Goal: Transaction & Acquisition: Purchase product/service

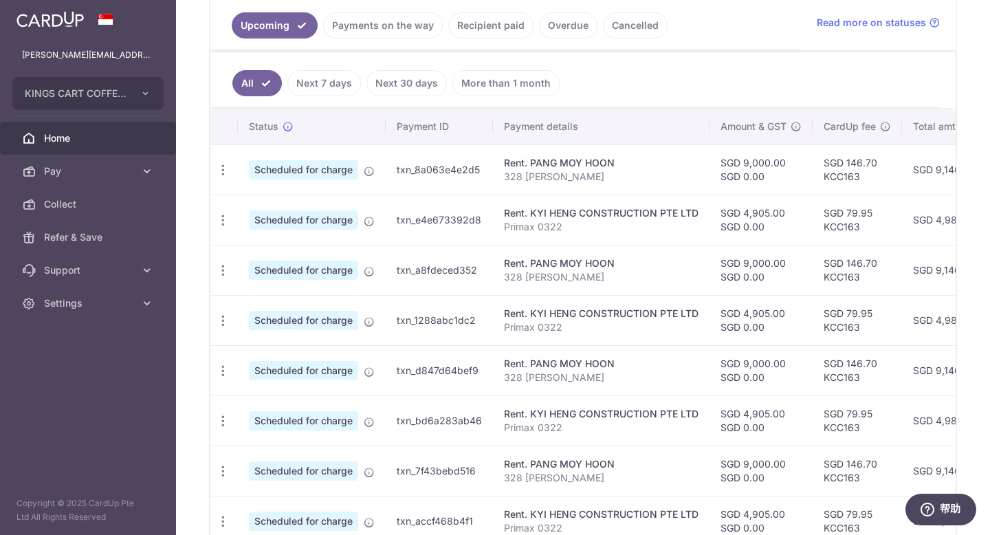
scroll to position [219, 0]
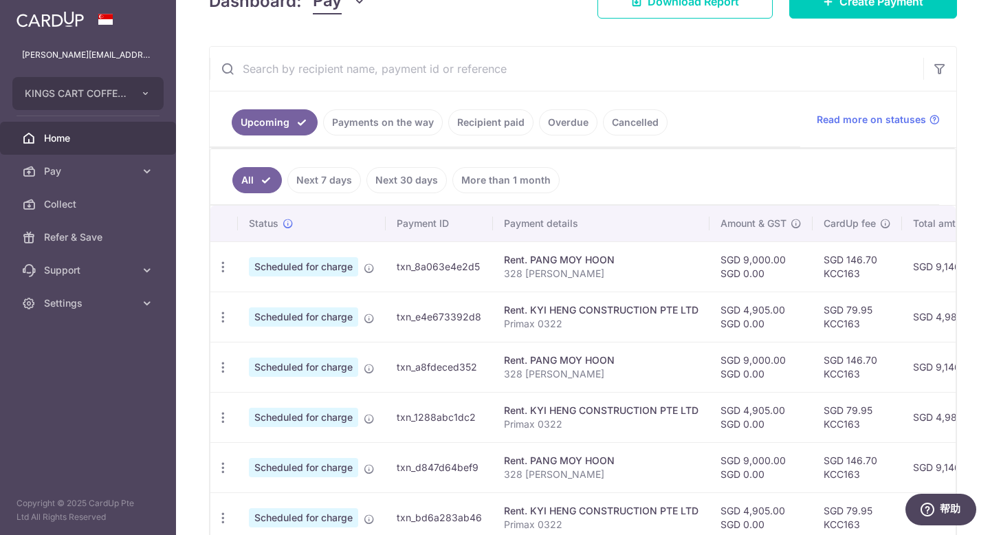
click at [494, 124] on link "Recipient paid" at bounding box center [490, 122] width 85 height 26
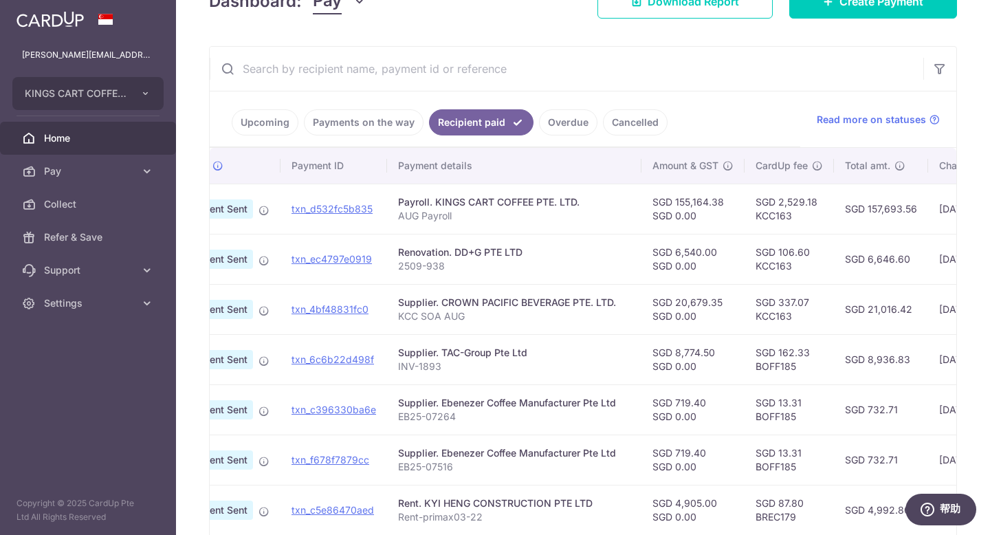
scroll to position [0, 0]
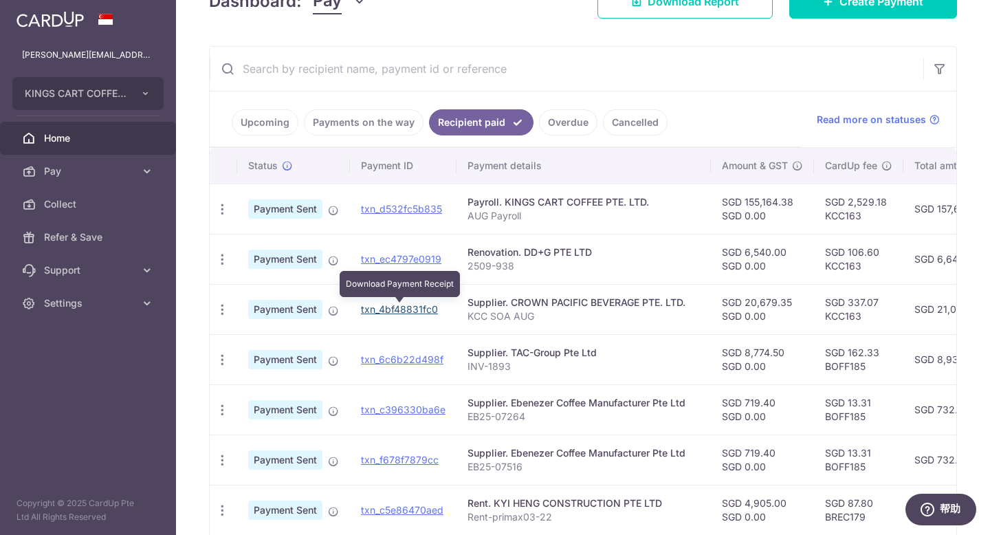
click at [406, 311] on link "txn_4bf48831fc0" at bounding box center [399, 309] width 77 height 12
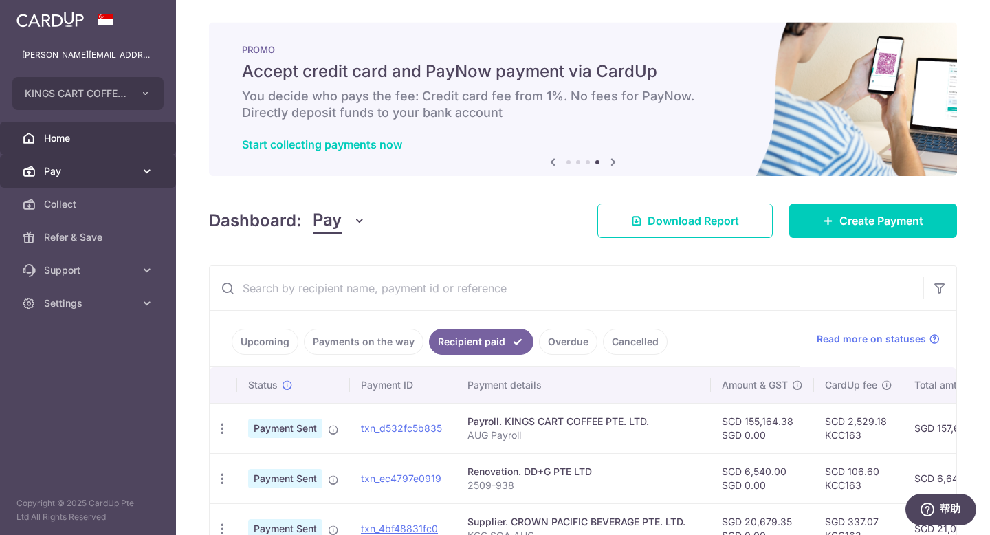
click at [67, 174] on span "Pay" at bounding box center [89, 171] width 91 height 14
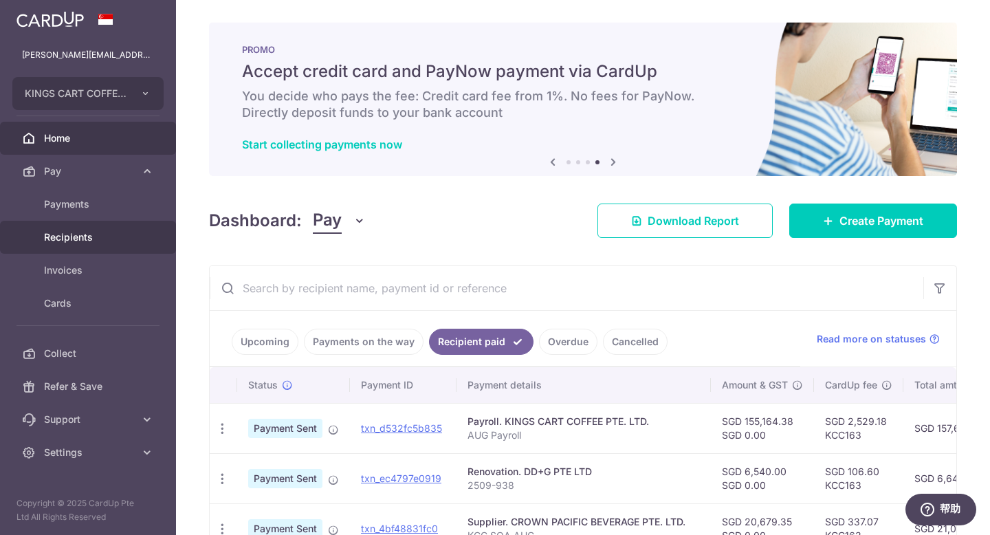
click at [75, 242] on span "Recipients" at bounding box center [89, 237] width 91 height 14
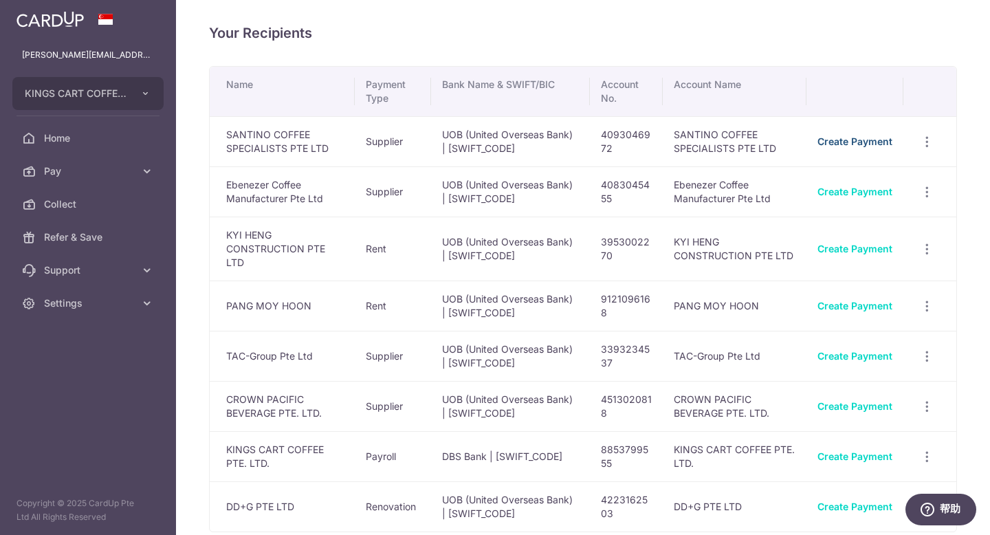
click at [859, 144] on link "Create Payment" at bounding box center [854, 141] width 75 height 12
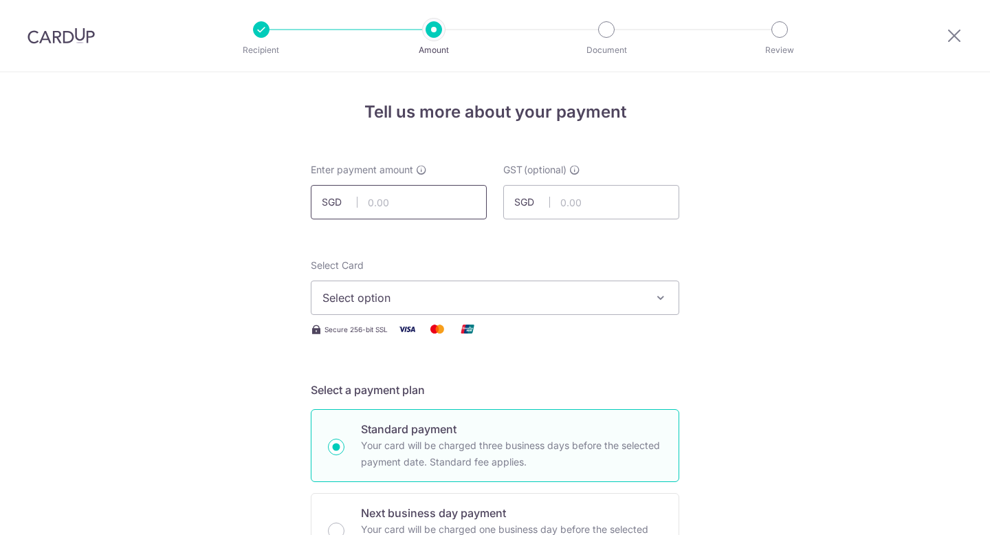
click at [408, 202] on input "text" at bounding box center [399, 202] width 176 height 34
type input "7,902.50"
click at [556, 289] on span "Select option" at bounding box center [482, 297] width 320 height 17
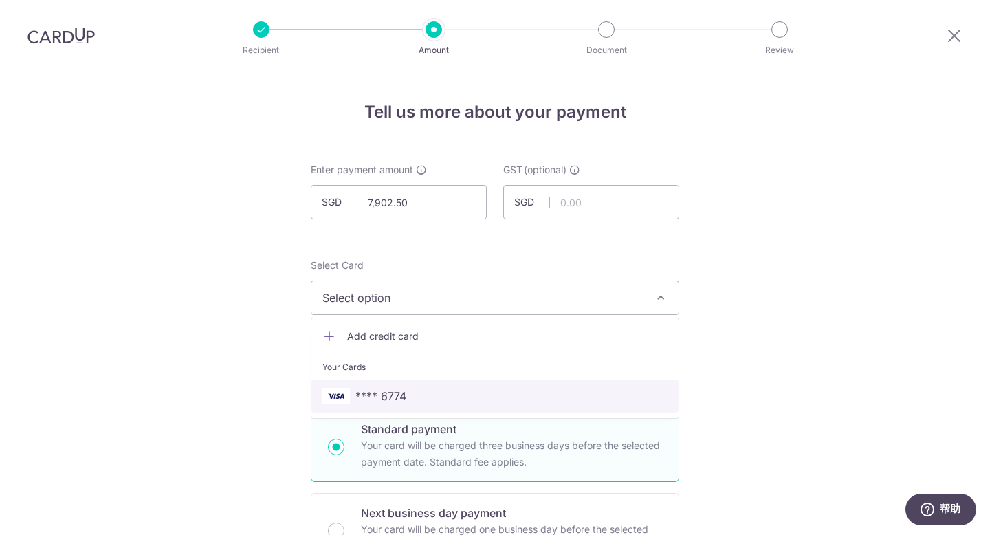
click at [520, 395] on span "**** 6774" at bounding box center [494, 396] width 345 height 17
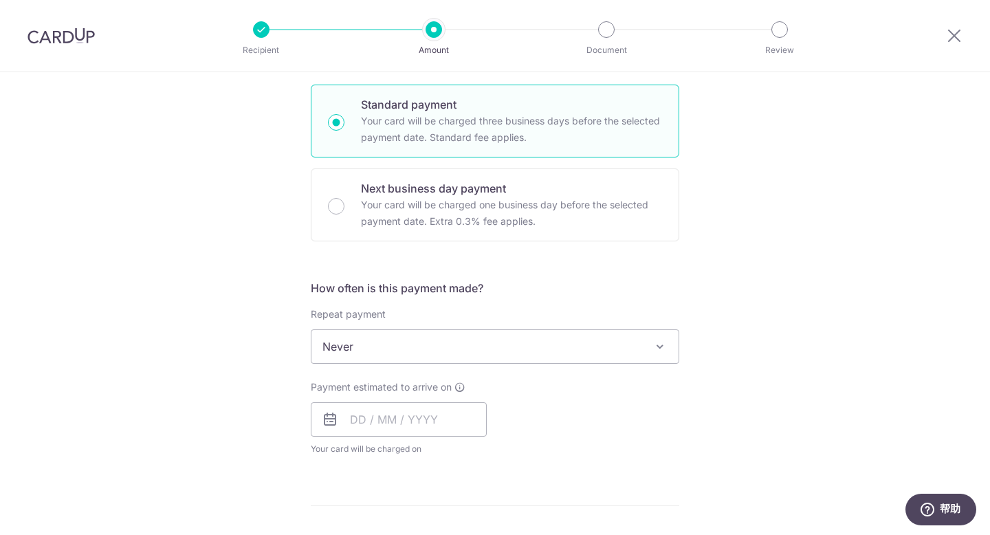
scroll to position [333, 0]
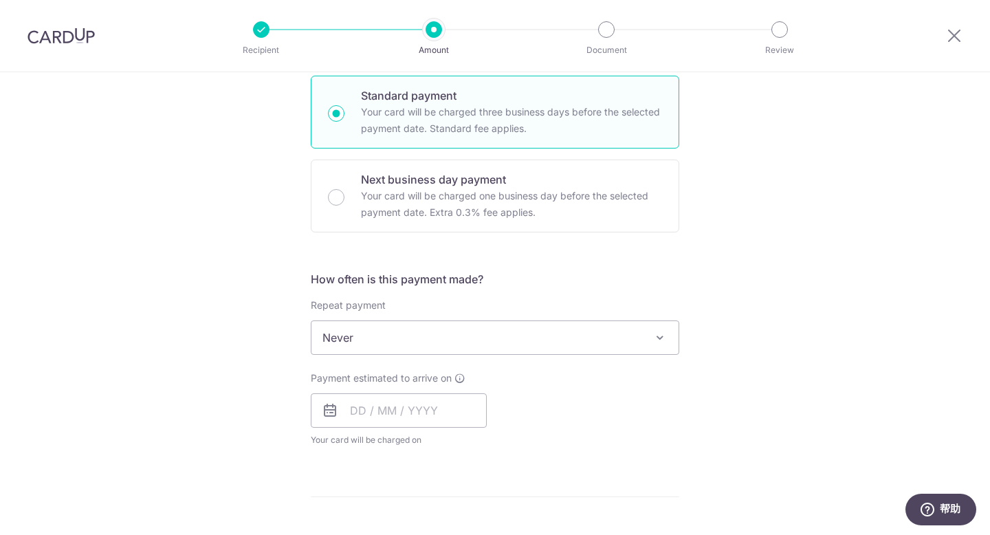
click at [762, 319] on div "Tell us more about your payment Enter payment amount SGD 7,902.50 7902.50 GST (…" at bounding box center [495, 407] width 990 height 1336
click at [422, 415] on input "text" at bounding box center [399, 410] width 176 height 34
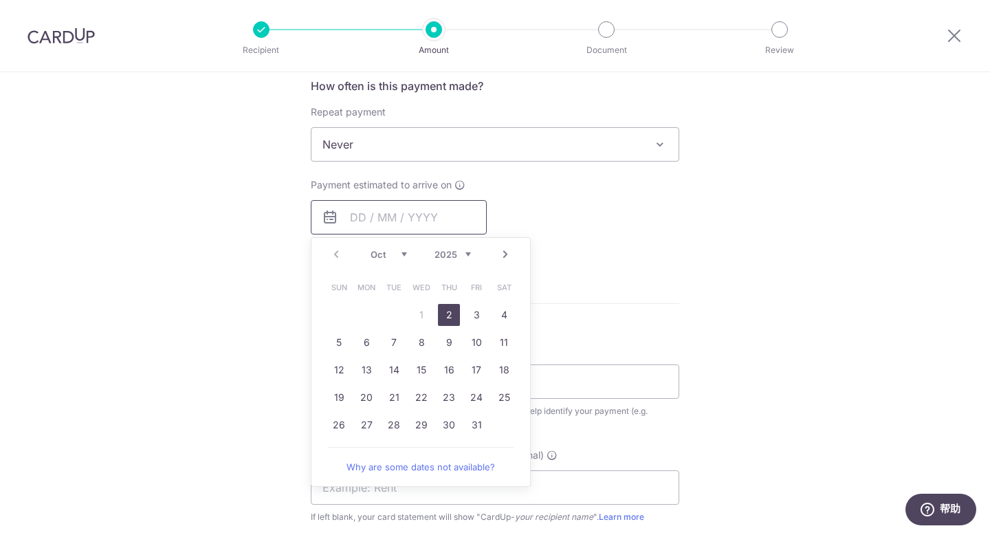
scroll to position [536, 0]
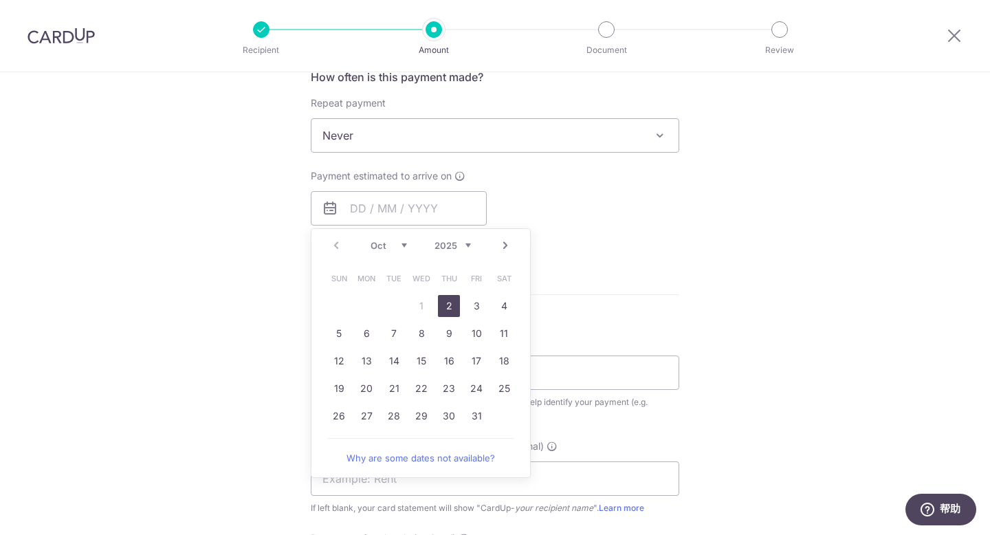
click at [443, 307] on link "2" at bounding box center [449, 306] width 22 height 22
type input "[DATE]"
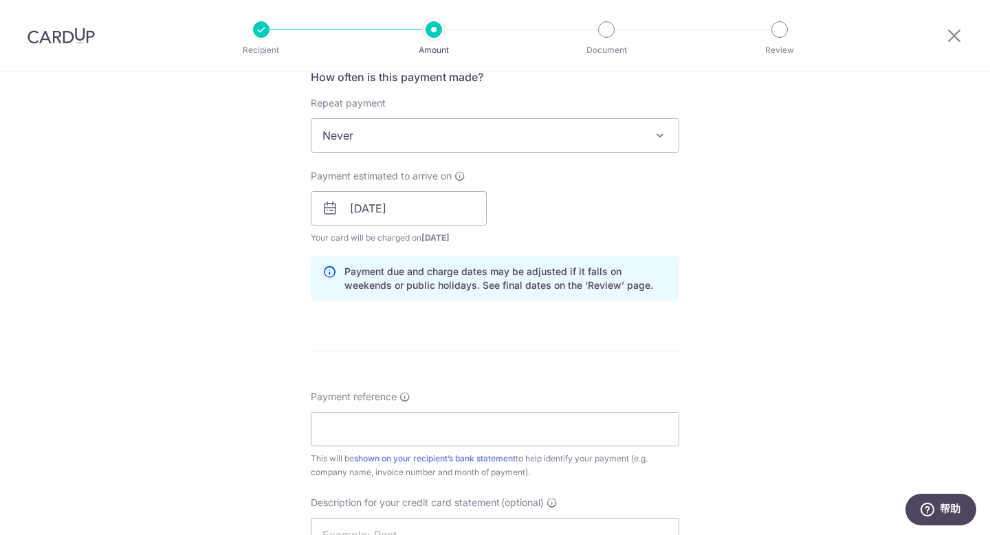
click at [806, 325] on div "Tell us more about your payment Enter payment amount SGD 7,902.50 7902.50 GST (…" at bounding box center [495, 233] width 990 height 1392
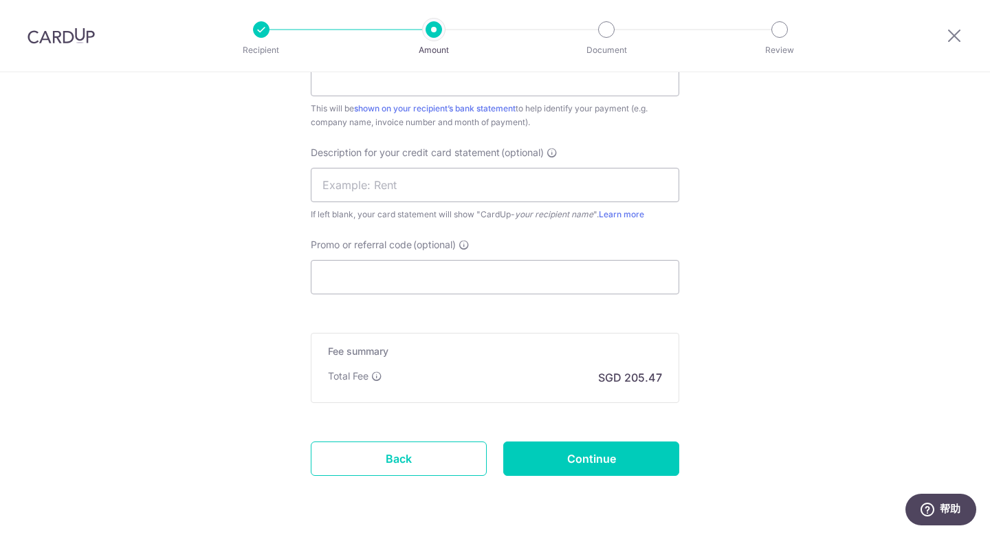
scroll to position [930, 0]
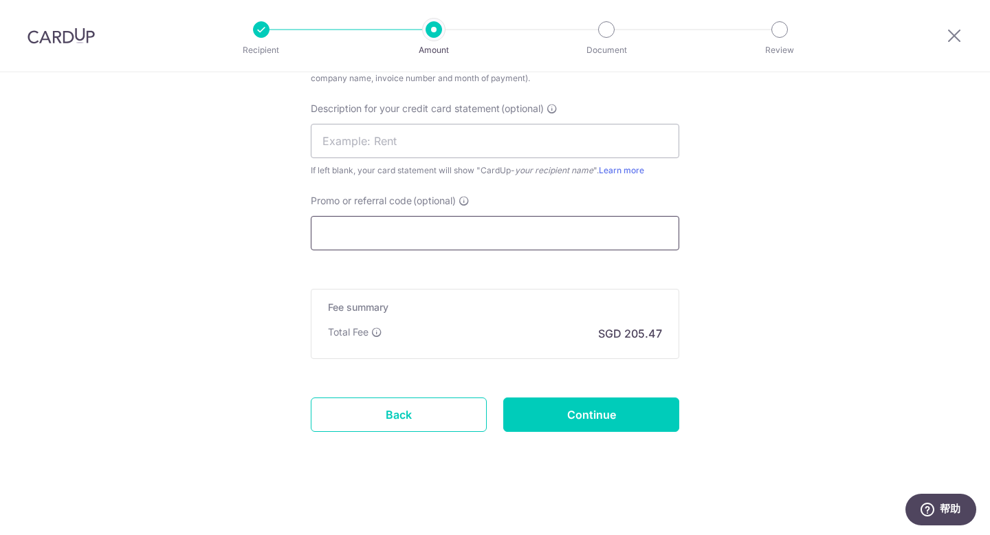
click at [576, 228] on input "Promo or referral code (optional)" at bounding box center [495, 233] width 369 height 34
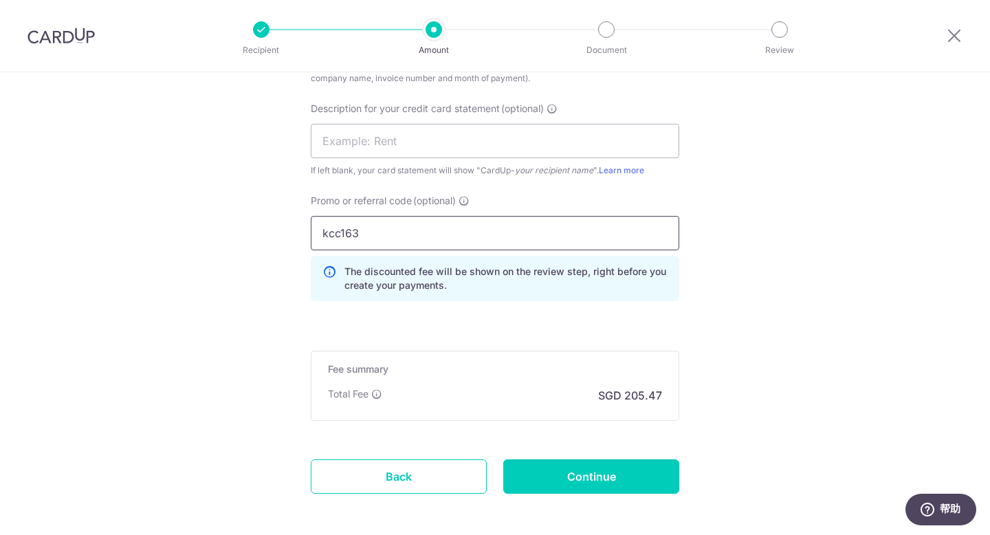
type input "kcc163"
drag, startPoint x: 659, startPoint y: 262, endPoint x: 739, endPoint y: 285, distance: 83.1
click at [663, 262] on div "The discounted fee will be shown on the review step, right before you create yo…" at bounding box center [495, 278] width 369 height 45
drag, startPoint x: 812, startPoint y: 305, endPoint x: 802, endPoint y: 305, distance: 10.3
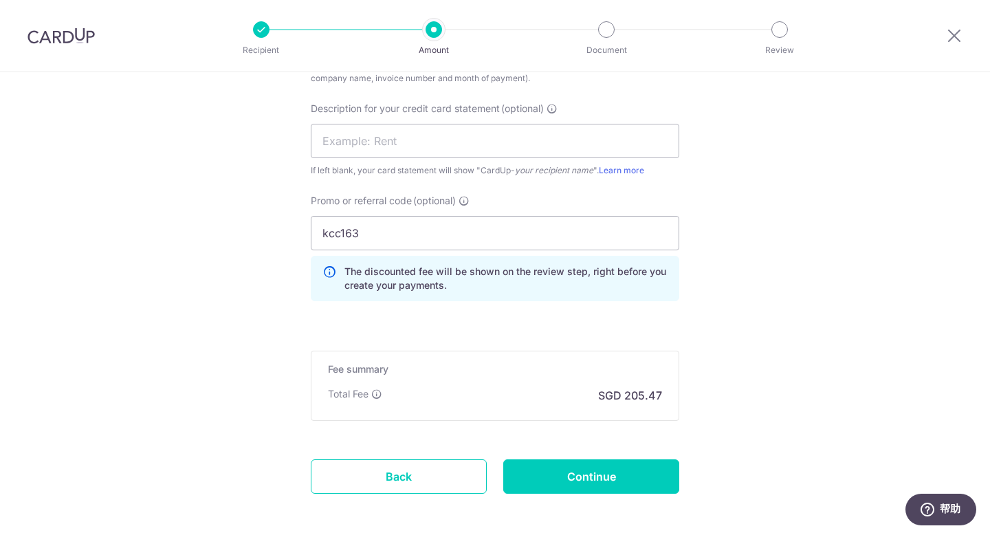
drag, startPoint x: 802, startPoint y: 305, endPoint x: 800, endPoint y: 288, distance: 16.6
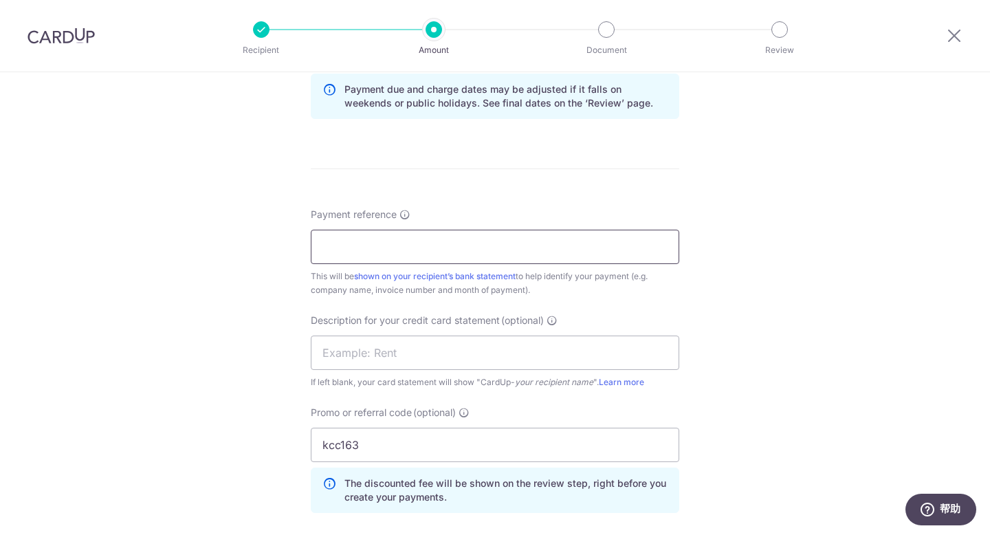
drag, startPoint x: 422, startPoint y: 248, endPoint x: 399, endPoint y: 248, distance: 22.7
click at [422, 248] on input "Payment reference" at bounding box center [495, 247] width 369 height 34
paste input "PROINV250076"
click at [320, 250] on input "PROINV250076" at bounding box center [495, 247] width 369 height 34
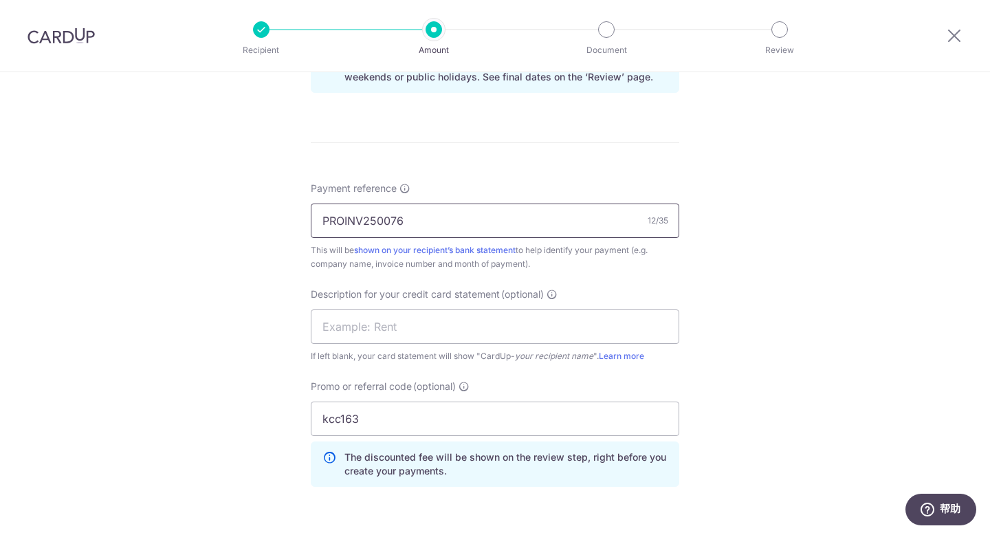
scroll to position [762, 0]
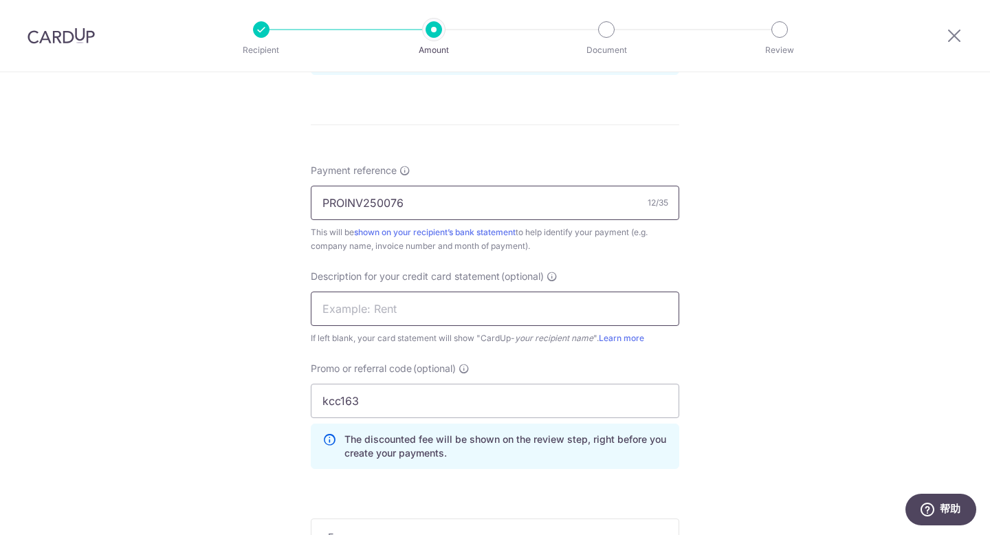
type input "PROINV250076"
click at [413, 311] on input "text" at bounding box center [495, 309] width 369 height 34
type input "S"
type input "a"
type input "Caye balance"
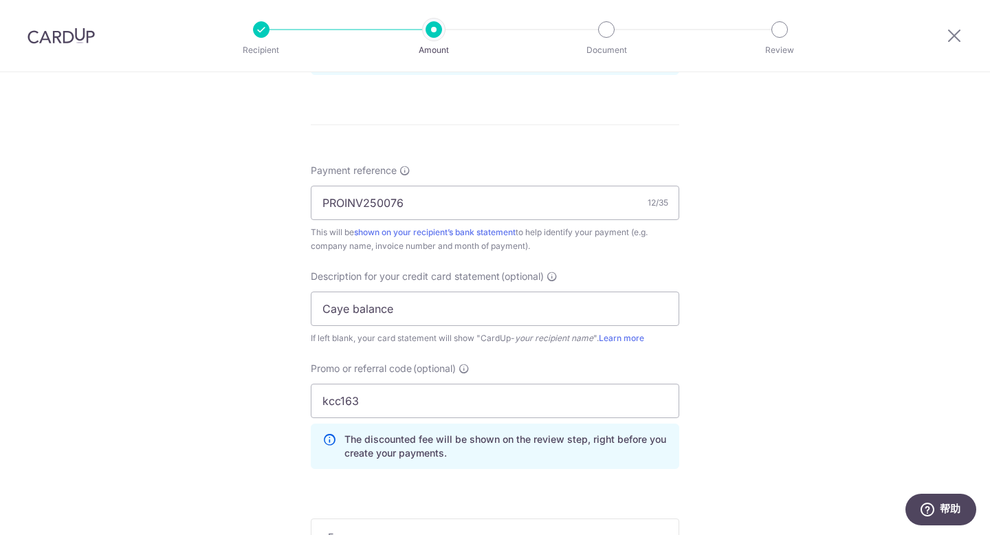
click at [751, 226] on div "Tell us more about your payment Enter payment amount SGD 7,902.50 7902.50 GST (…" at bounding box center [495, 37] width 990 height 1454
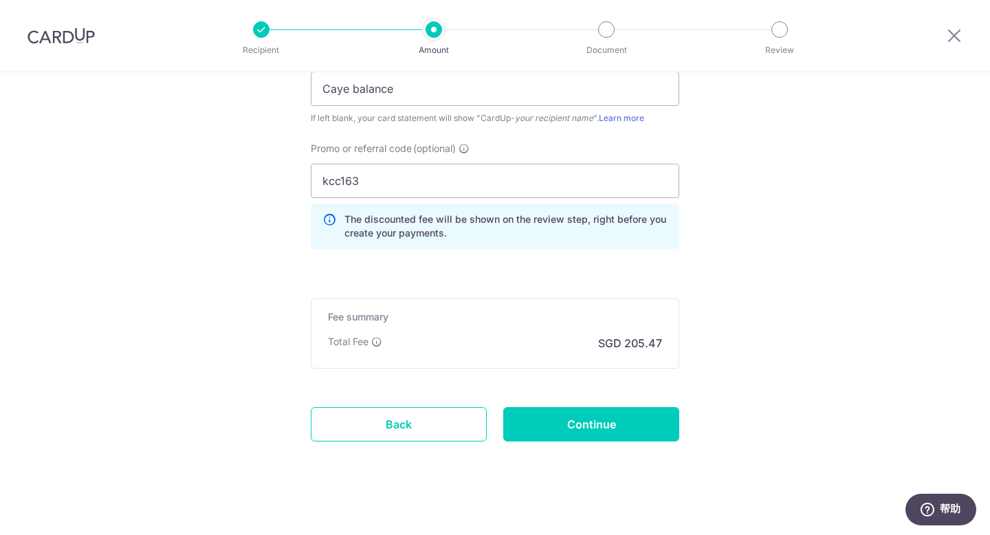
scroll to position [991, 0]
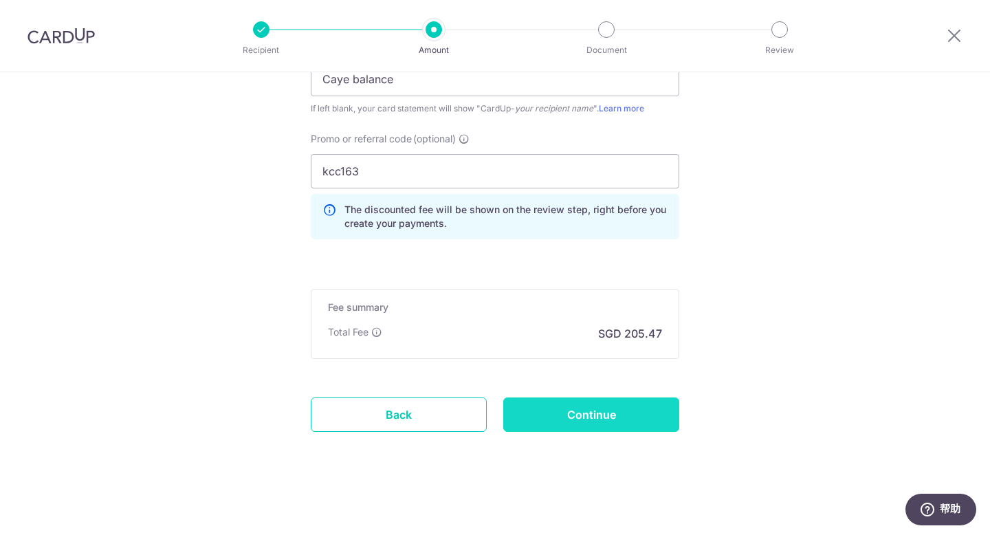
click at [637, 431] on input "Continue" at bounding box center [591, 414] width 176 height 34
type input "Create Schedule"
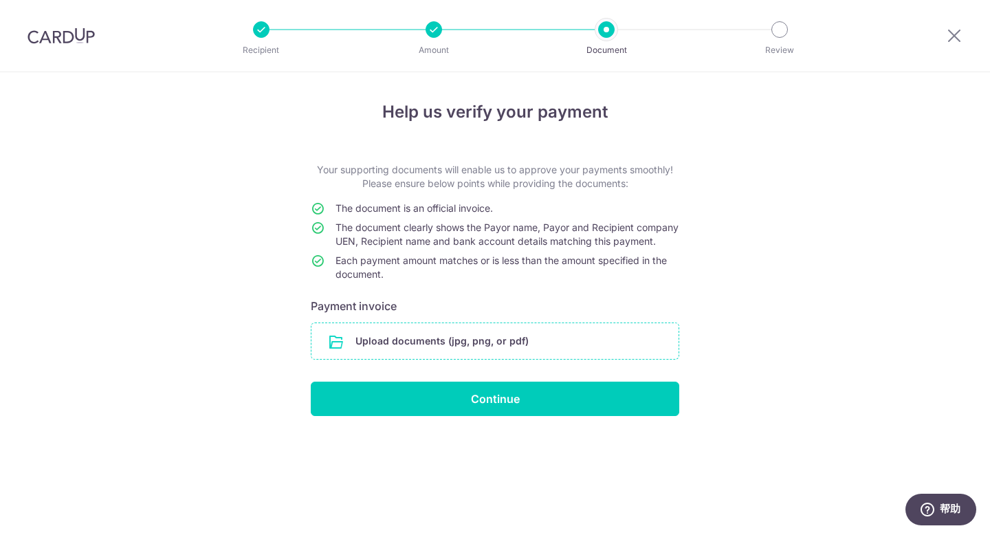
click at [532, 359] on input "file" at bounding box center [494, 341] width 367 height 36
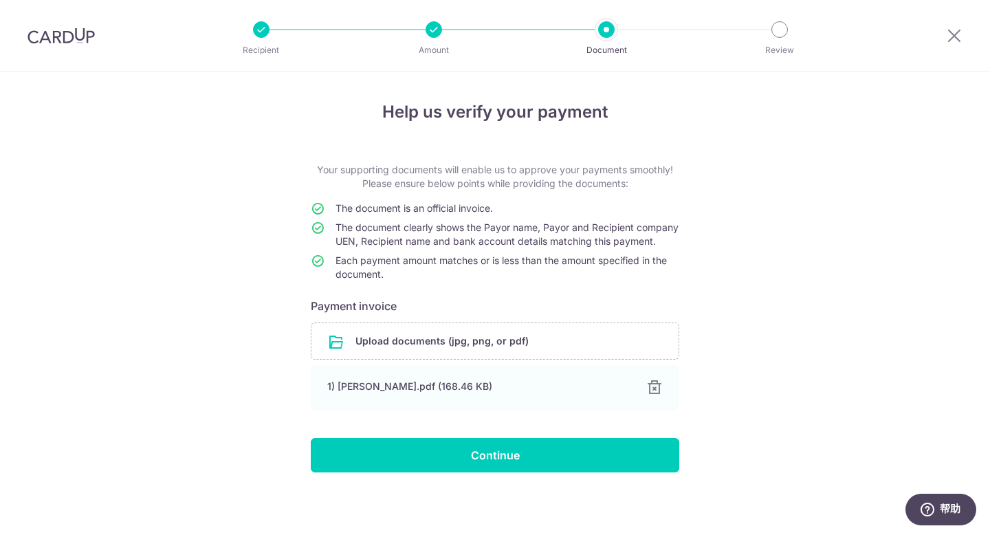
click at [771, 287] on div "Help us verify your payment Your supporting documents will enable us to approve…" at bounding box center [495, 304] width 990 height 465
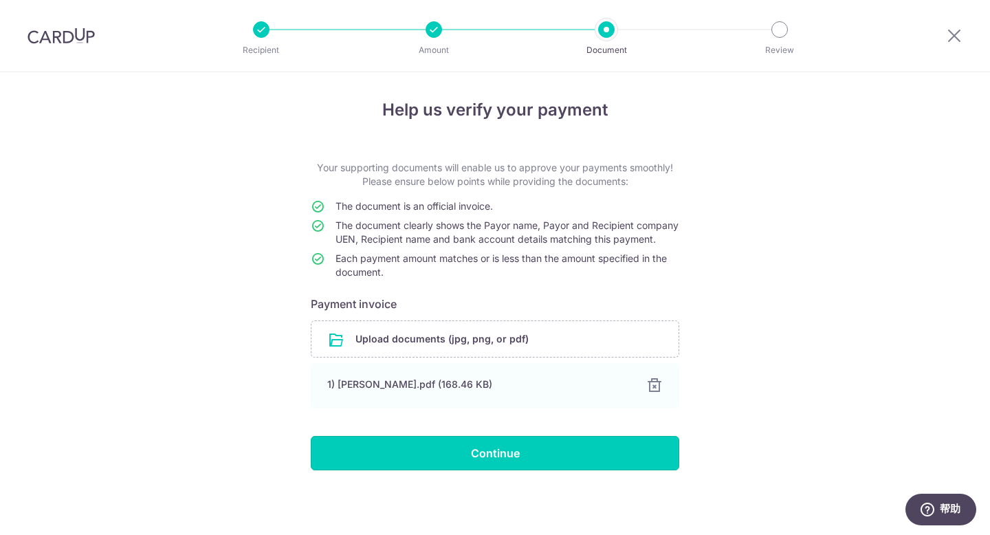
drag, startPoint x: 546, startPoint y: 447, endPoint x: 685, endPoint y: 400, distance: 146.5
click at [547, 447] on input "Continue" at bounding box center [495, 453] width 369 height 34
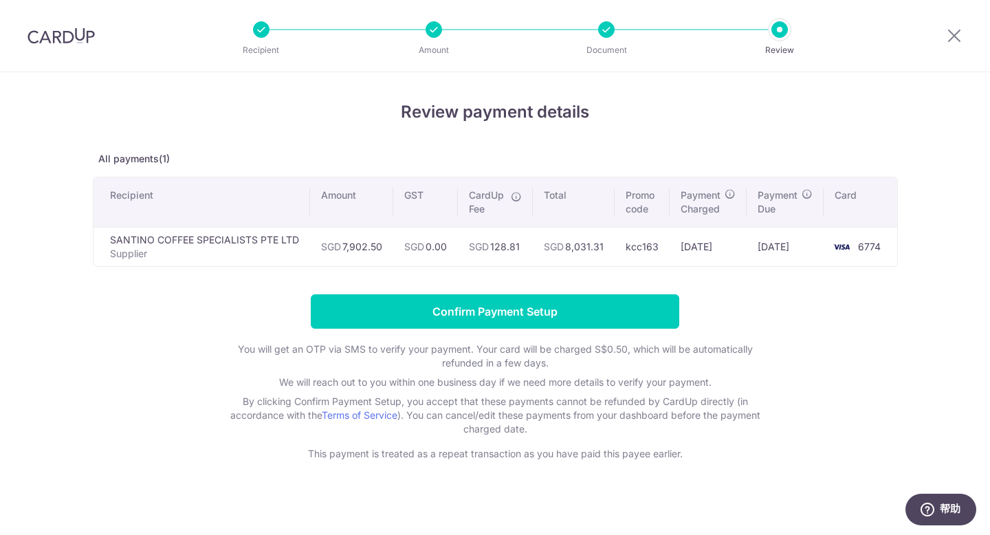
click at [128, 272] on div "Review payment details All payments(1) Recipient Amount GST CardUp Fee Total Pr…" at bounding box center [495, 280] width 804 height 361
drag, startPoint x: 457, startPoint y: 299, endPoint x: 707, endPoint y: 294, distance: 249.6
click at [457, 299] on input "Confirm Payment Setup" at bounding box center [495, 311] width 369 height 34
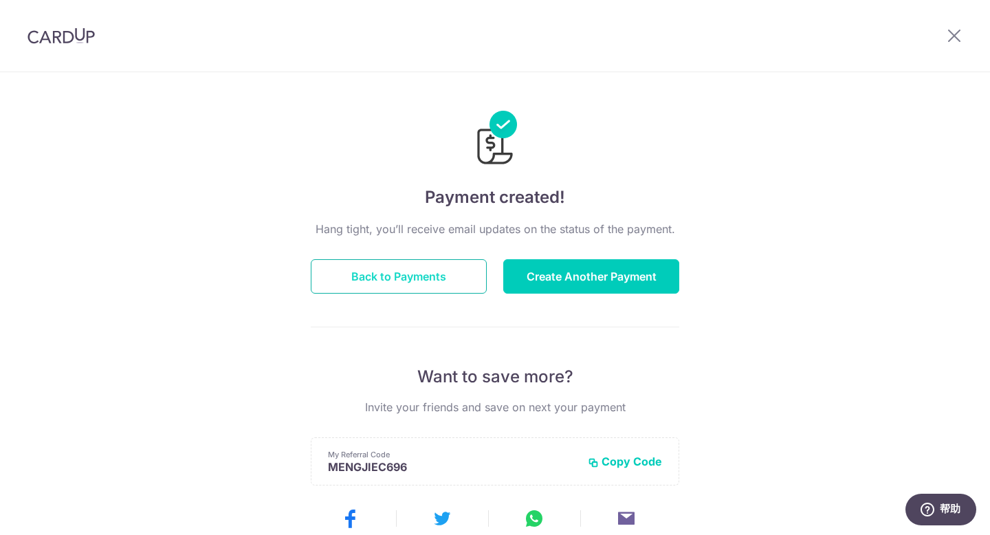
click at [439, 279] on button "Back to Payments" at bounding box center [399, 276] width 176 height 34
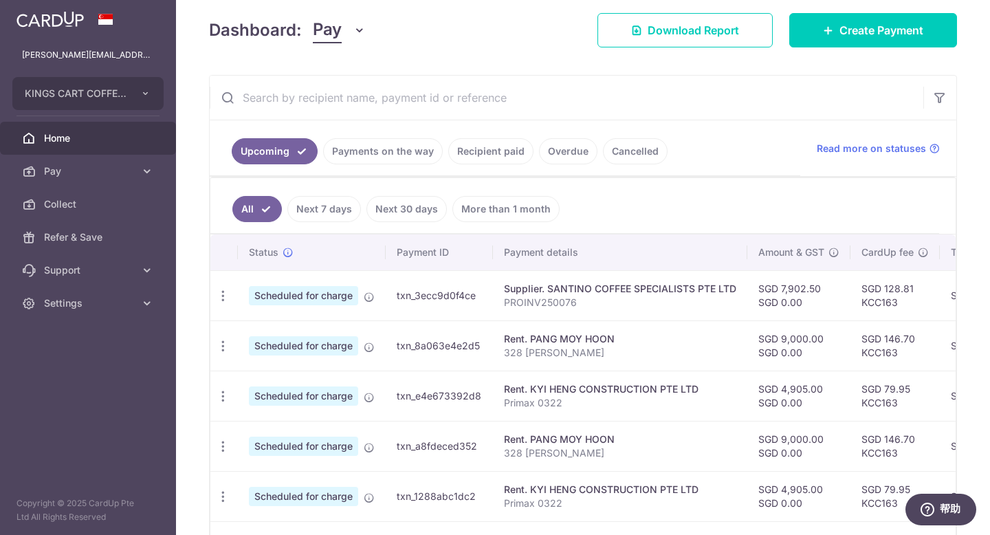
click at [848, 302] on td "SGD 7,902.50 SGD 0.00" at bounding box center [798, 295] width 103 height 50
click at [520, 290] on div "Supplier. SANTINO COFFEE SPECIALISTS PTE LTD" at bounding box center [620, 289] width 232 height 14
click at [373, 155] on link "Payments on the way" at bounding box center [383, 151] width 120 height 26
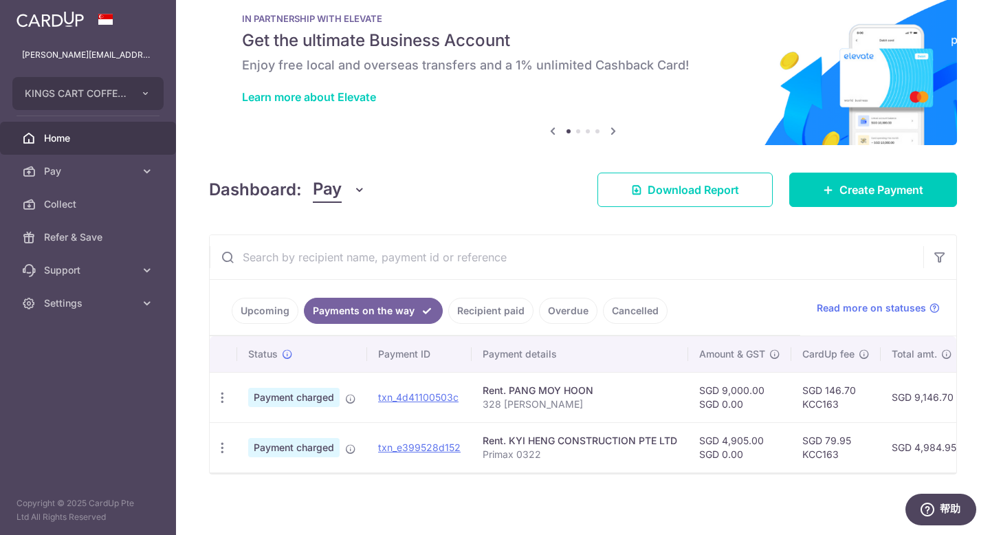
scroll to position [43, 0]
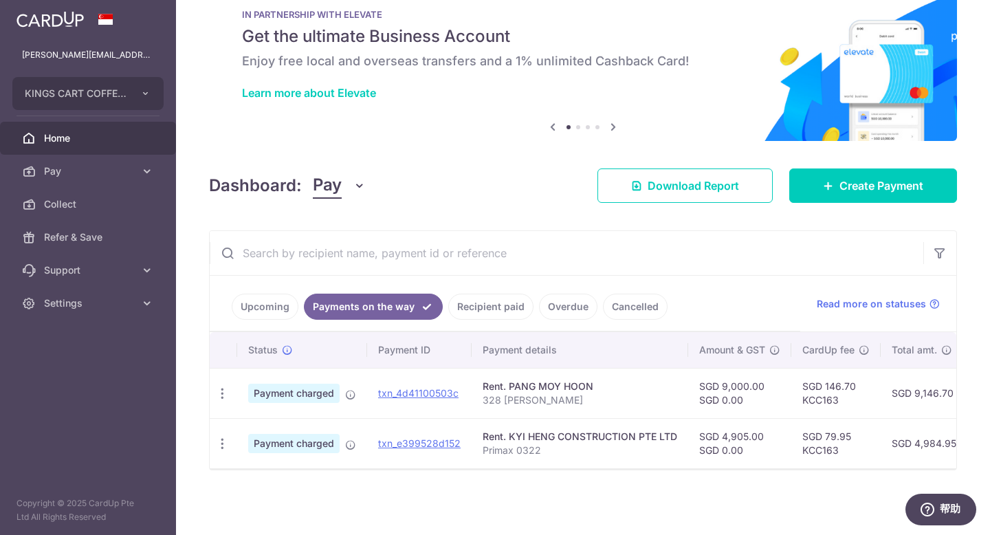
click at [454, 302] on link "Recipient paid" at bounding box center [490, 307] width 85 height 26
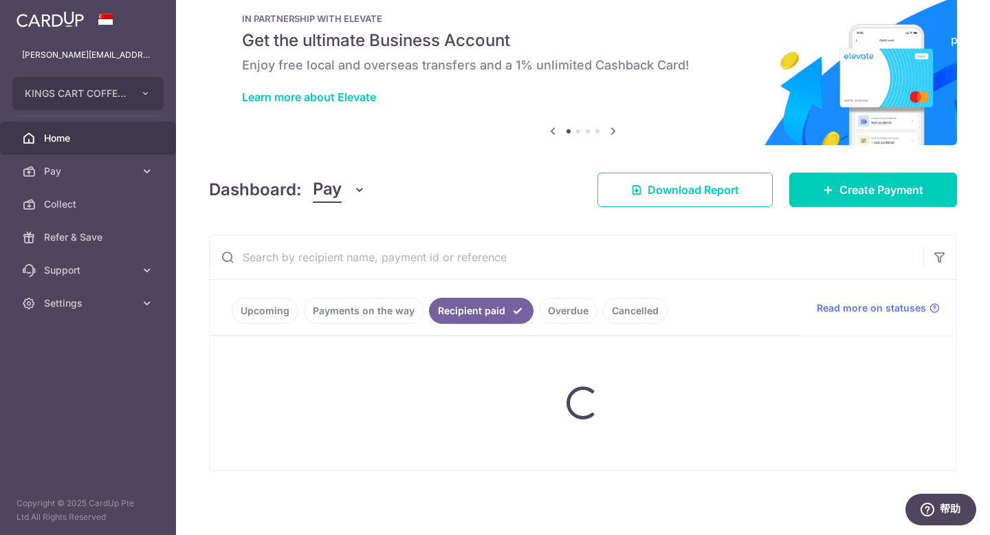
scroll to position [190, 0]
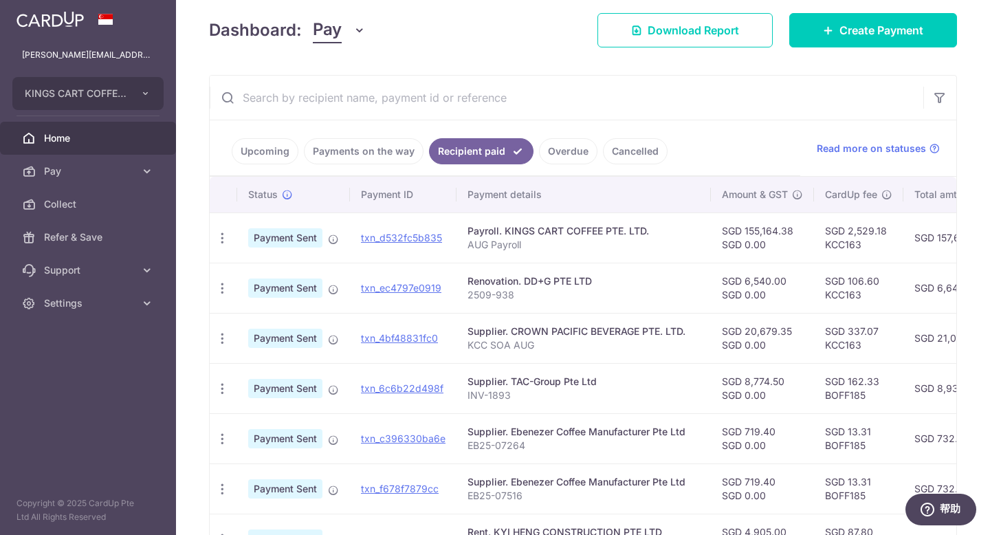
click at [276, 159] on link "Upcoming" at bounding box center [265, 151] width 67 height 26
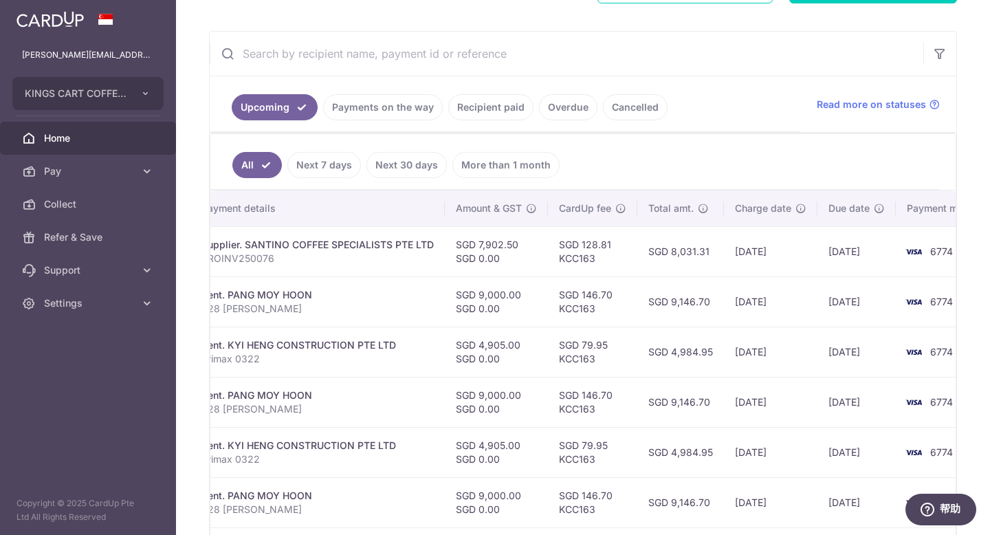
scroll to position [0, 349]
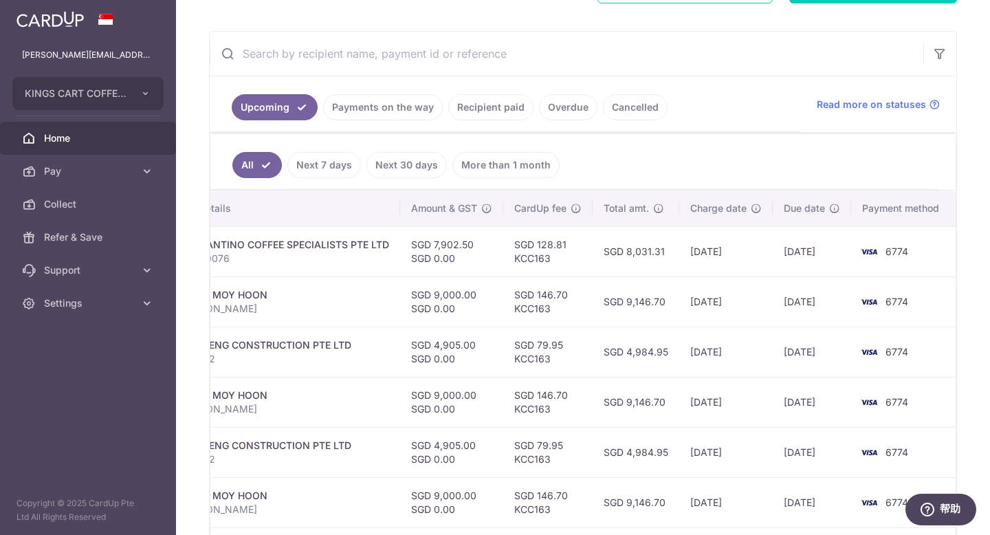
click at [802, 250] on td "[DATE]" at bounding box center [812, 251] width 78 height 50
